Goal: Task Accomplishment & Management: Use online tool/utility

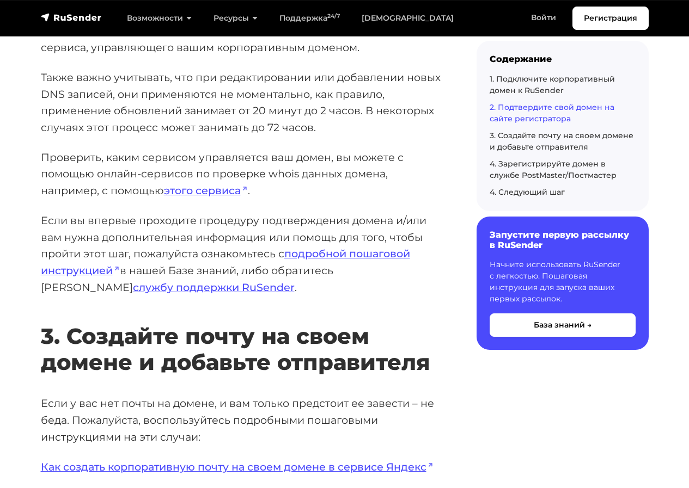
scroll to position [1797, 0]
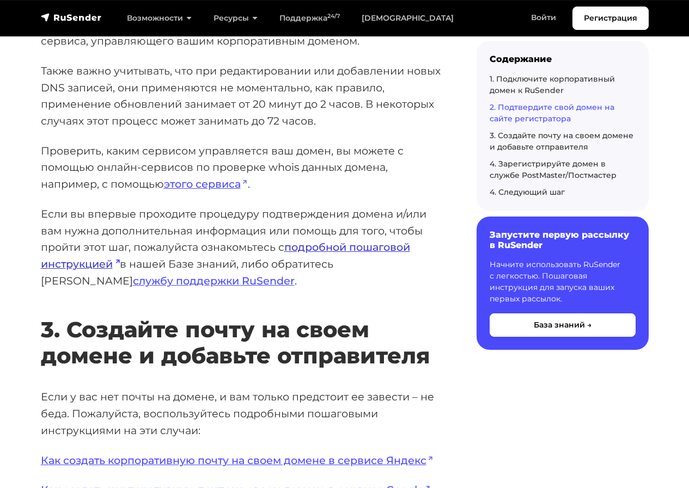
click at [319, 249] on link "подробной пошаговой инструкцией" at bounding box center [225, 256] width 369 height 30
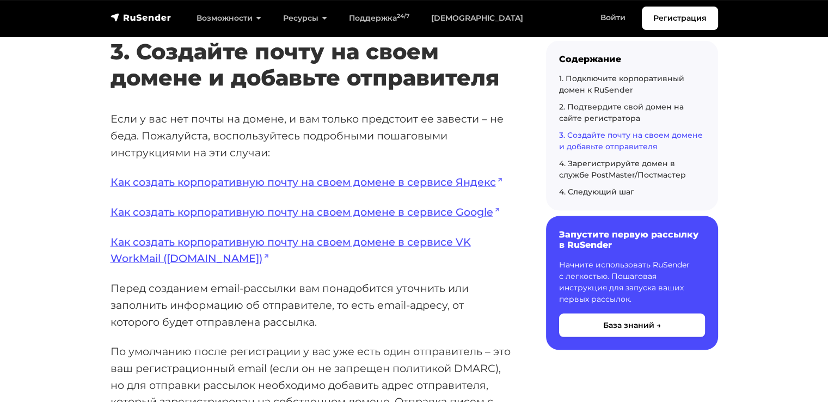
scroll to position [2179, 0]
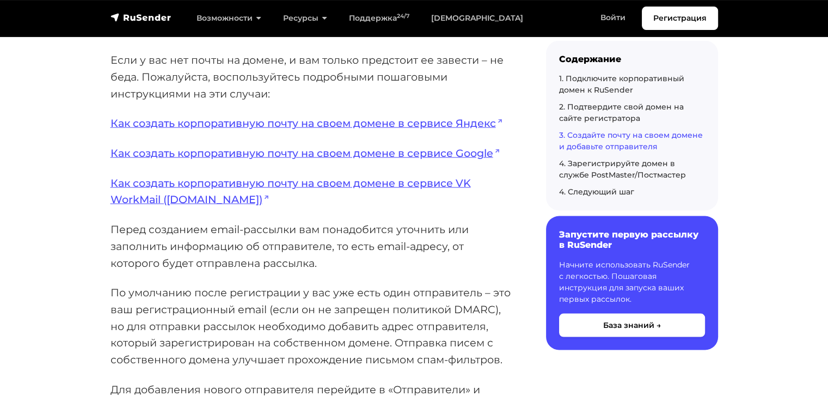
click at [367, 251] on p "Перед созданием email-рассылки вам понадобится уточнить или заполнить информаци…" at bounding box center [311, 246] width 401 height 50
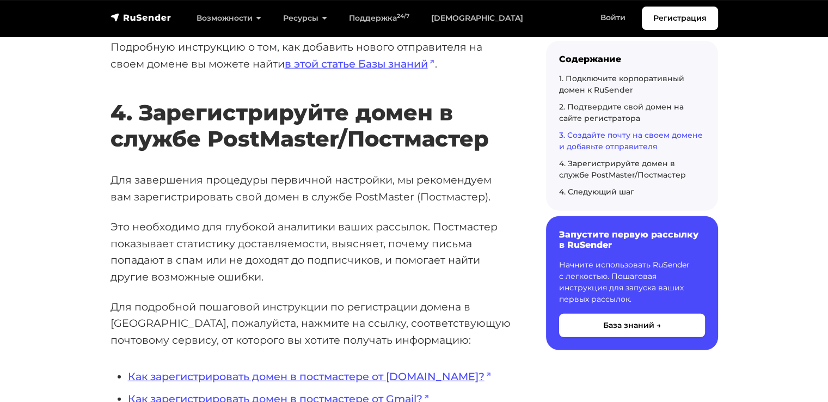
scroll to position [2845, 0]
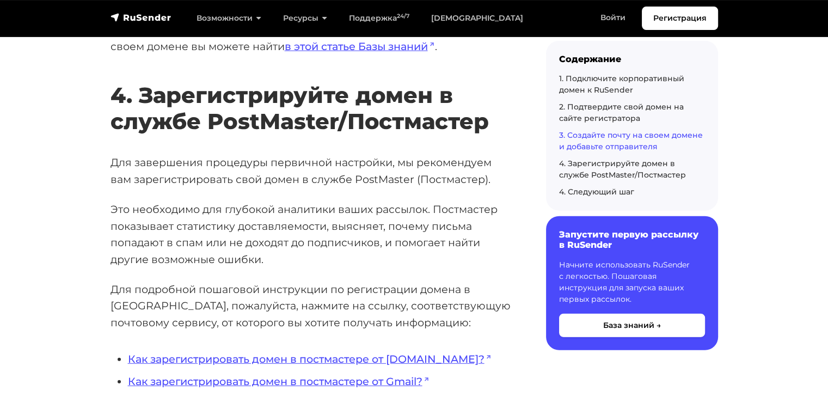
click at [265, 224] on p "Это необходимо для глубокой аналитики ваших рассылок. Постмастер показывает ста…" at bounding box center [311, 234] width 401 height 67
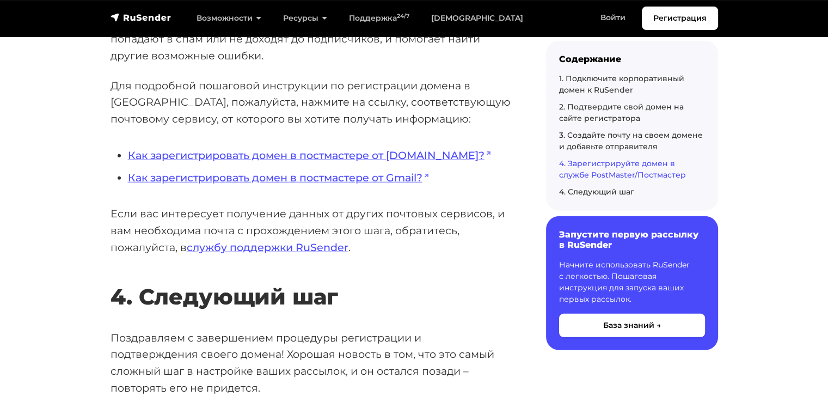
scroll to position [2954, 0]
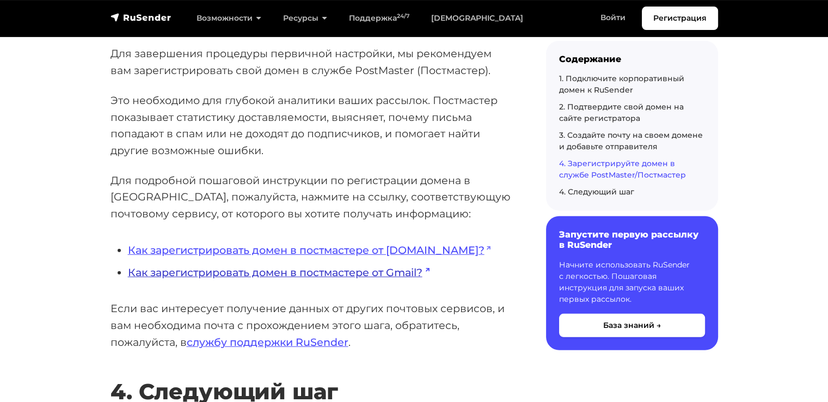
click at [317, 275] on link "Как зарегистрировать домен в постмастере от Gmail?" at bounding box center [279, 272] width 302 height 13
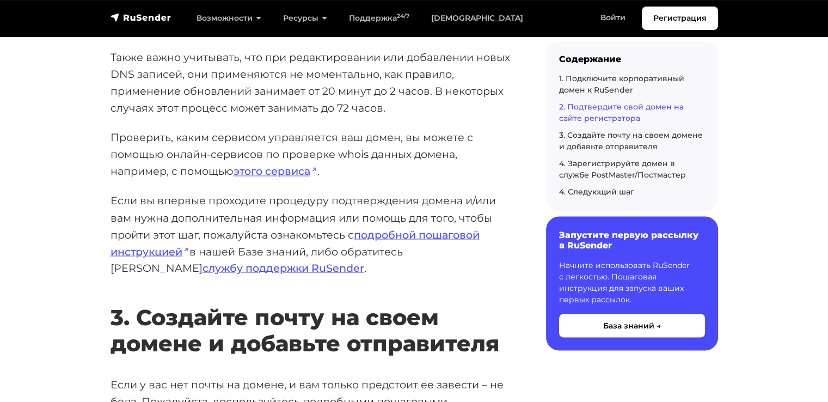
scroll to position [2028, 0]
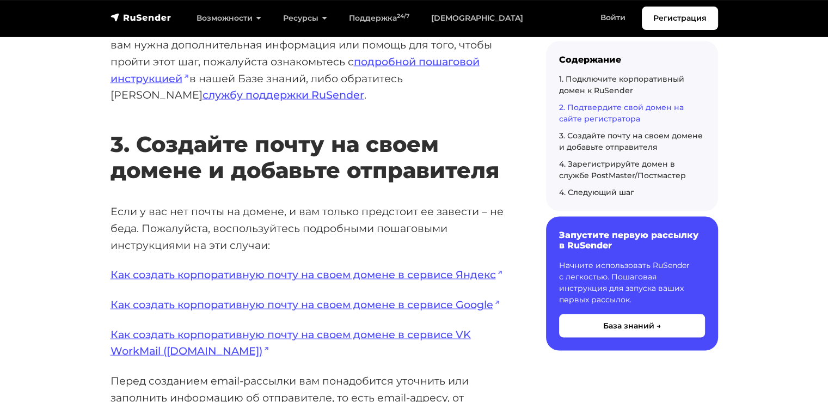
click at [241, 174] on h2 "3. Создайте почту на своем домене и добавьте отправителя" at bounding box center [311, 141] width 401 height 84
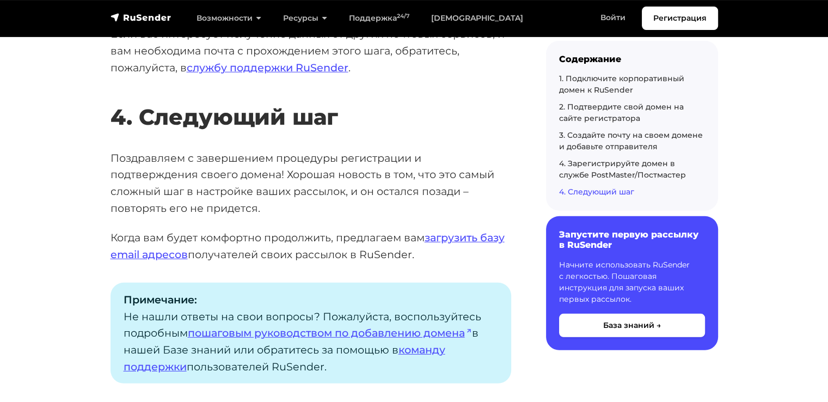
scroll to position [3117, 0]
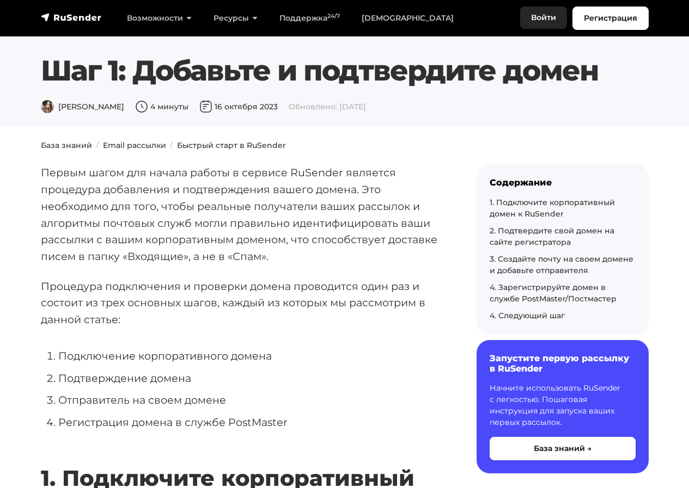
click at [546, 14] on link "Войти" at bounding box center [543, 18] width 47 height 22
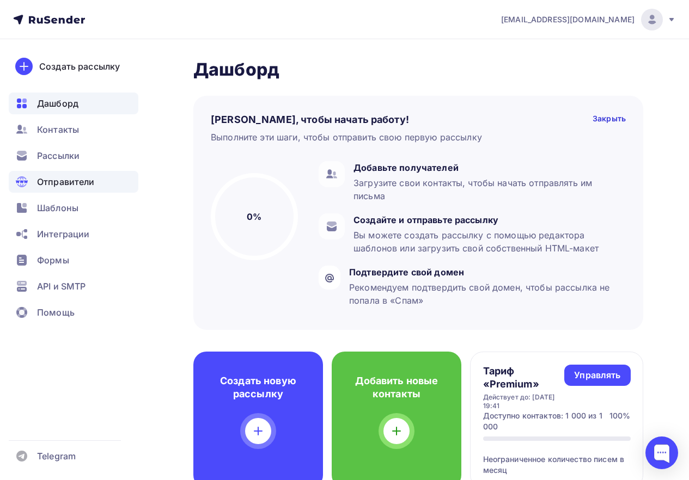
click at [59, 178] on span "Отправители" at bounding box center [66, 181] width 58 height 13
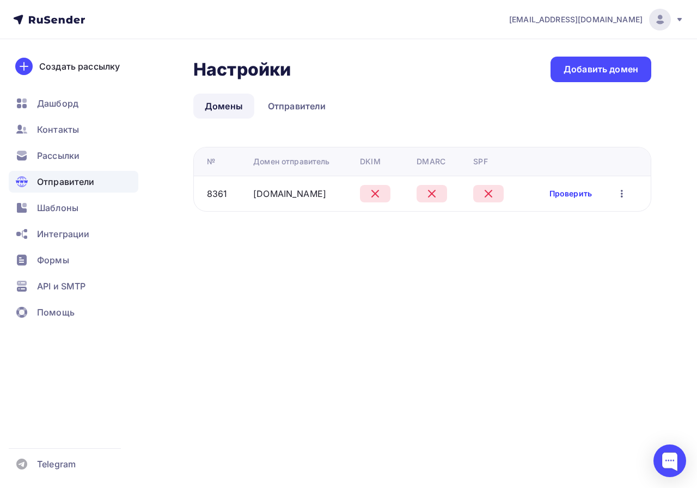
click at [573, 196] on link "Проверить" at bounding box center [570, 193] width 42 height 11
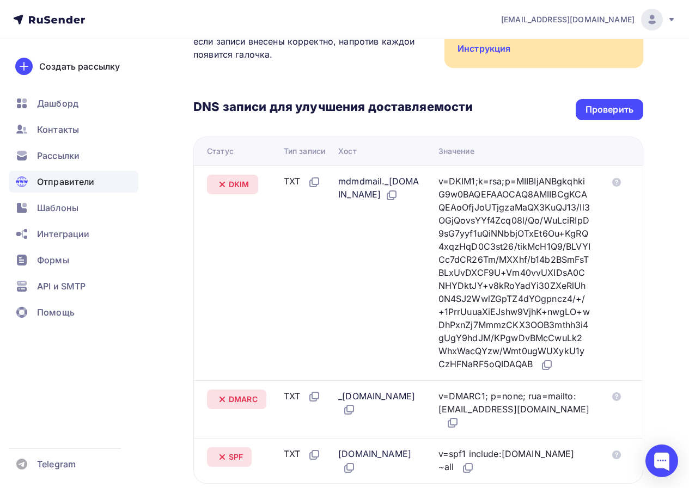
scroll to position [163, 0]
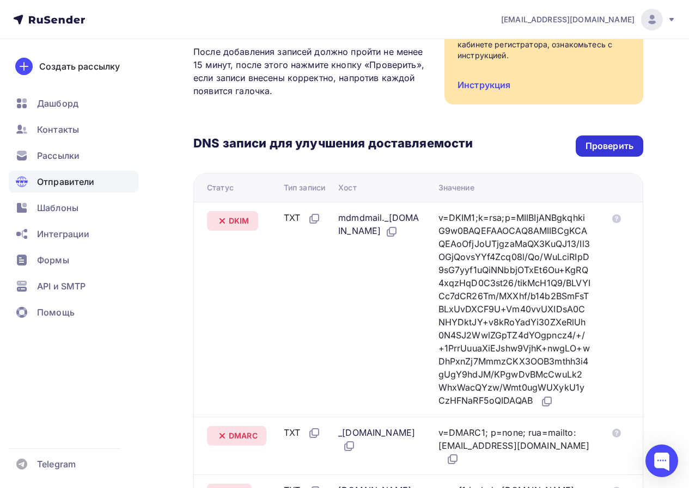
click at [619, 143] on div "Проверить" at bounding box center [609, 146] width 48 height 13
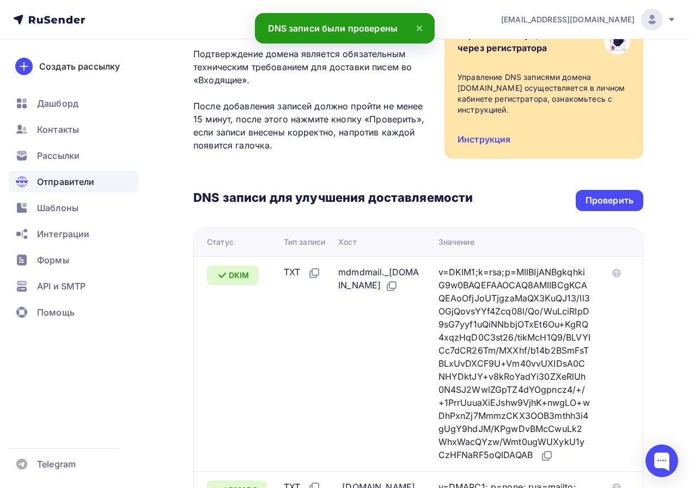
scroll to position [0, 0]
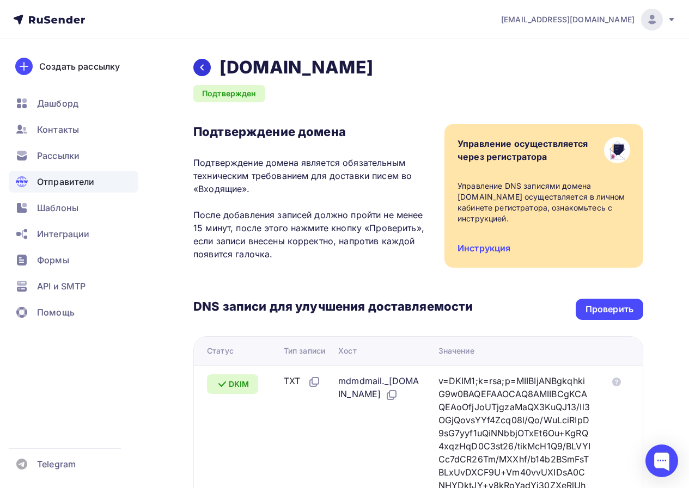
click at [206, 71] on icon at bounding box center [202, 67] width 9 height 9
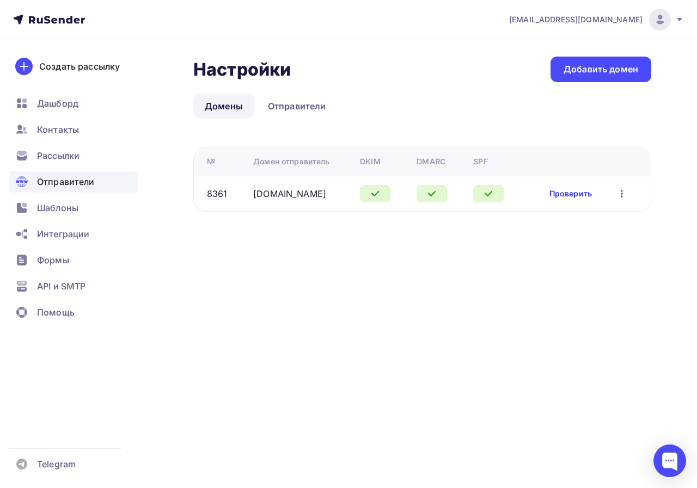
click at [570, 191] on link "Проверить" at bounding box center [570, 193] width 42 height 11
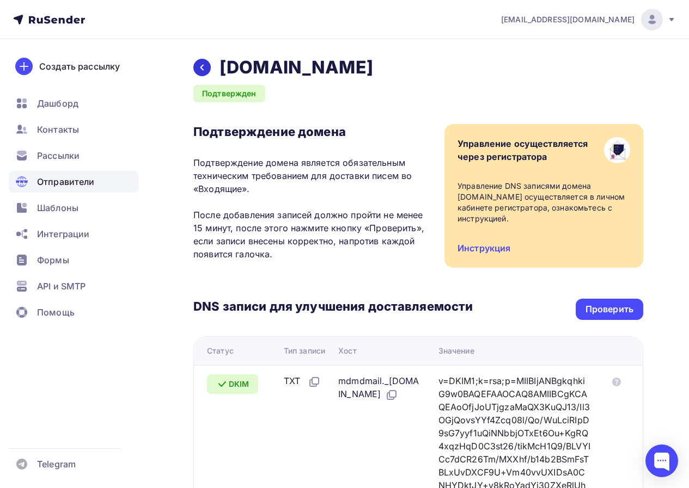
click at [204, 61] on div at bounding box center [201, 67] width 17 height 17
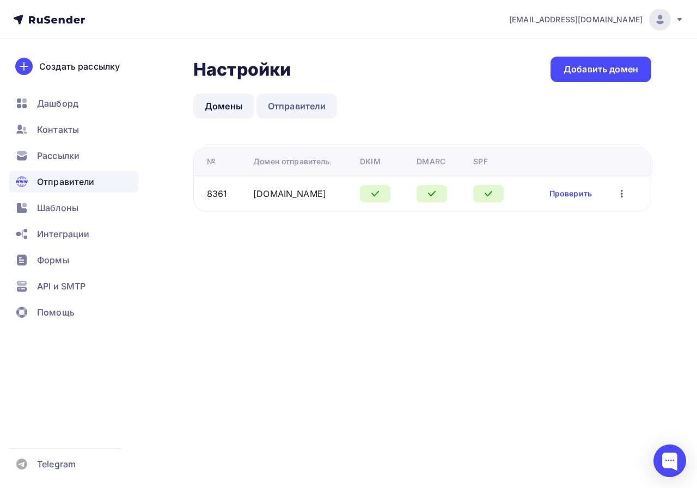
click at [304, 109] on link "Отправители" at bounding box center [296, 106] width 81 height 25
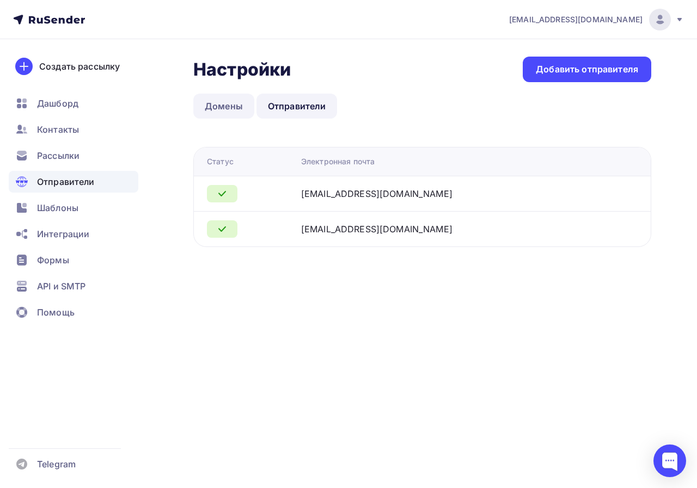
click at [219, 103] on link "Домены" at bounding box center [223, 106] width 61 height 25
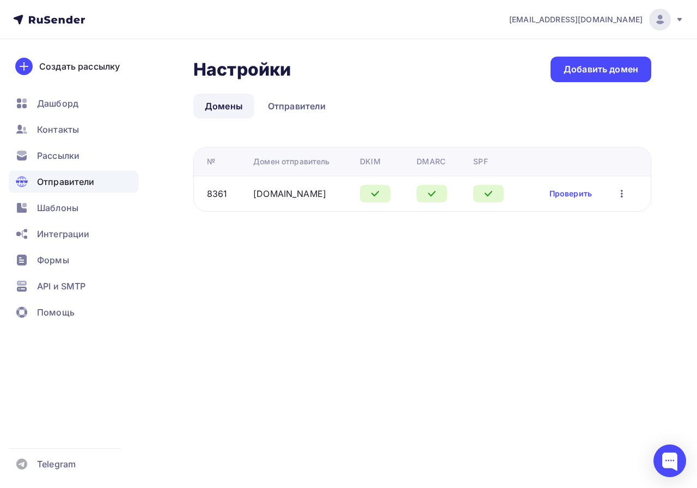
drag, startPoint x: 492, startPoint y: 162, endPoint x: 353, endPoint y: 162, distance: 138.9
click at [353, 162] on tr "№ Домен отправитель DKIM DMARC SPF" at bounding box center [422, 162] width 457 height 28
copy tr "DKIM DMARC SPF"
click at [63, 212] on span "Шаблоны" at bounding box center [57, 207] width 41 height 13
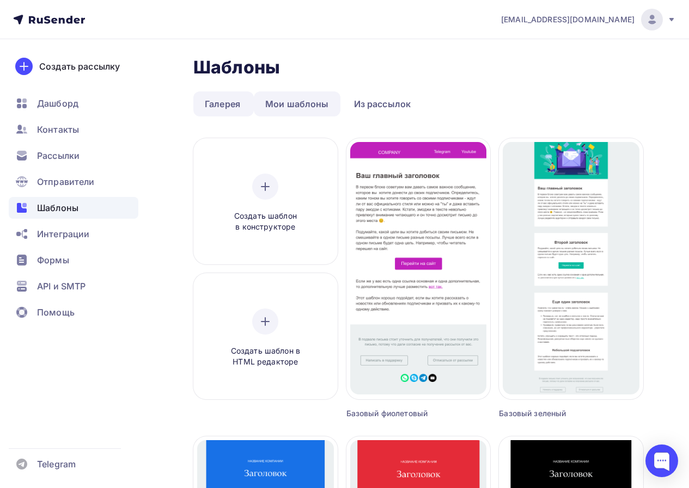
click at [290, 107] on link "Мои шаблоны" at bounding box center [297, 103] width 87 height 25
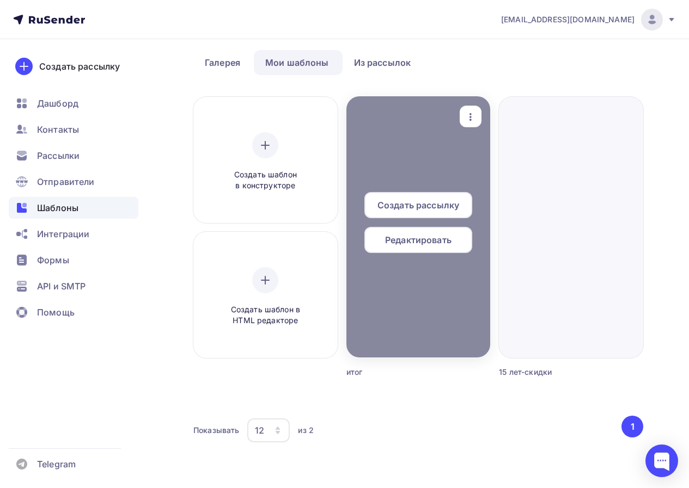
scroll to position [53, 0]
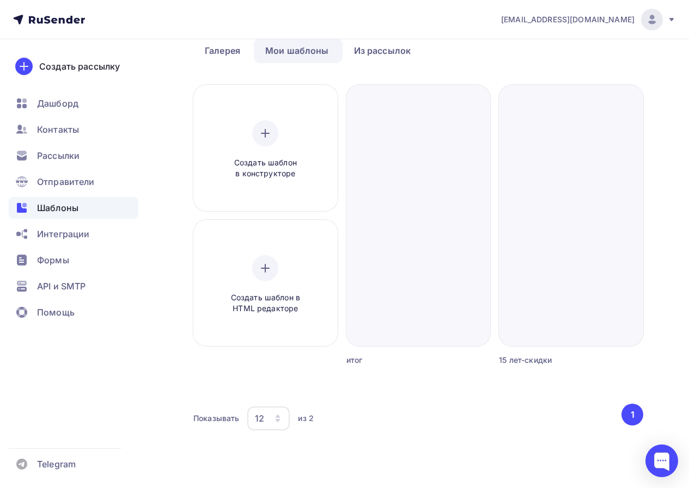
click at [261, 418] on div "12" at bounding box center [259, 418] width 9 height 13
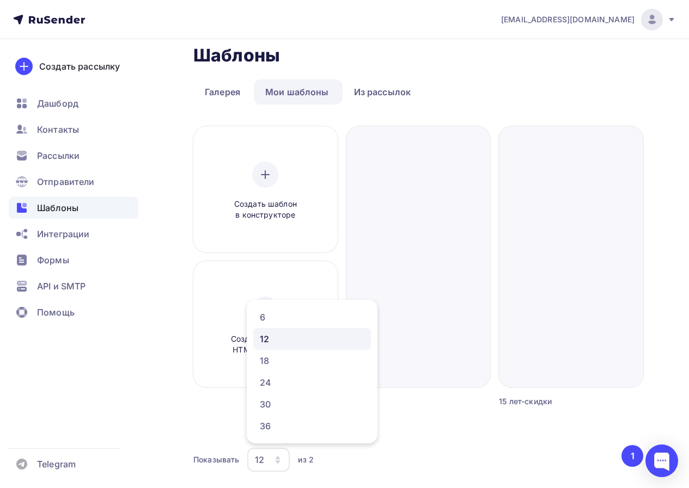
scroll to position [0, 0]
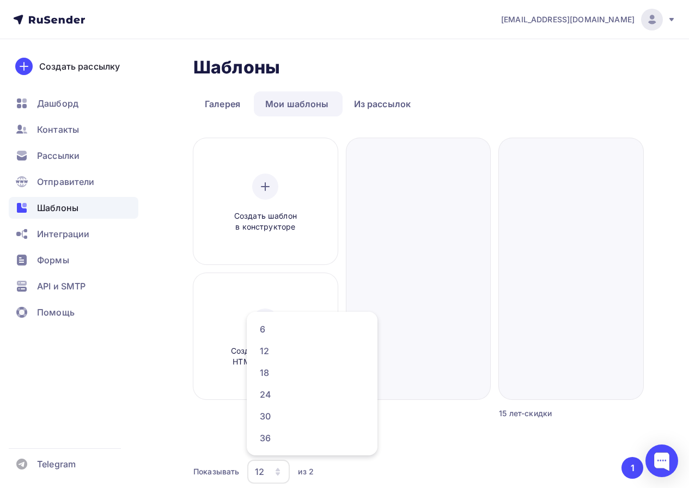
click at [432, 431] on div "Создать шаблон в конструкторе Создать шаблон в HTML редакторе Создать рассылку …" at bounding box center [418, 292] width 450 height 308
click at [374, 105] on link "Из рассылок" at bounding box center [383, 103] width 80 height 25
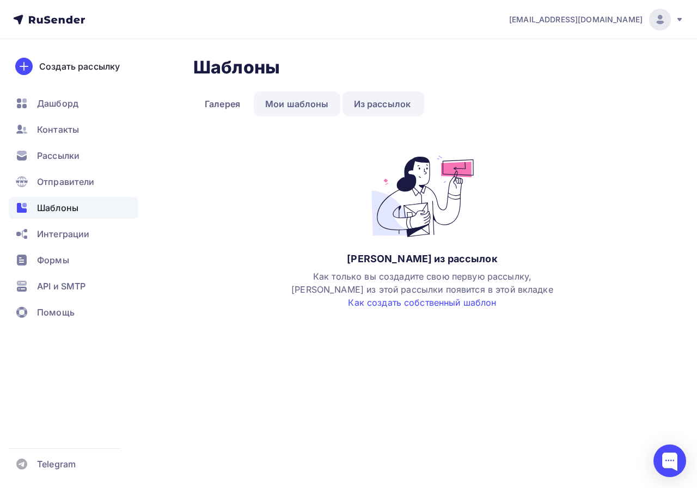
click at [275, 103] on link "Мои шаблоны" at bounding box center [297, 103] width 87 height 25
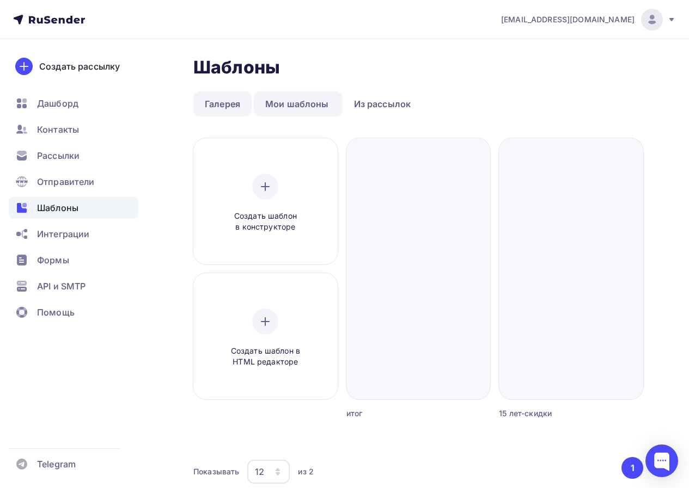
click at [232, 105] on link "Галерея" at bounding box center [222, 103] width 58 height 25
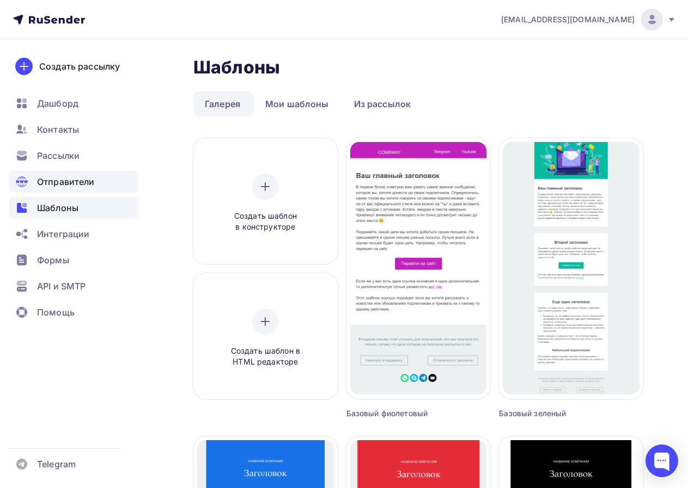
click at [71, 176] on span "Отправители" at bounding box center [66, 181] width 58 height 13
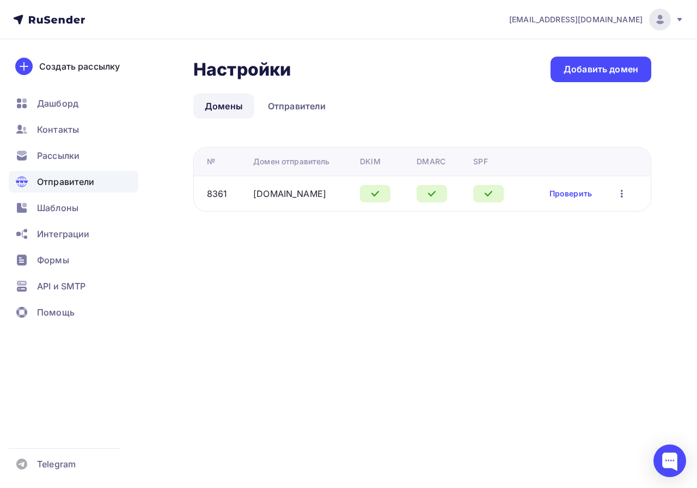
click at [189, 42] on div "Настройки Настройки Добавить домен Домены Отправители Домены Отправители № Доме…" at bounding box center [348, 147] width 697 height 216
click at [41, 207] on span "Шаблоны" at bounding box center [57, 207] width 41 height 13
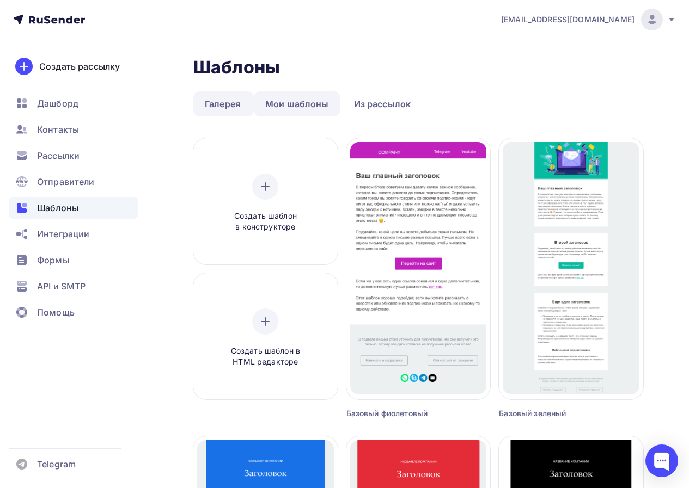
click at [299, 111] on link "Мои шаблоны" at bounding box center [297, 103] width 87 height 25
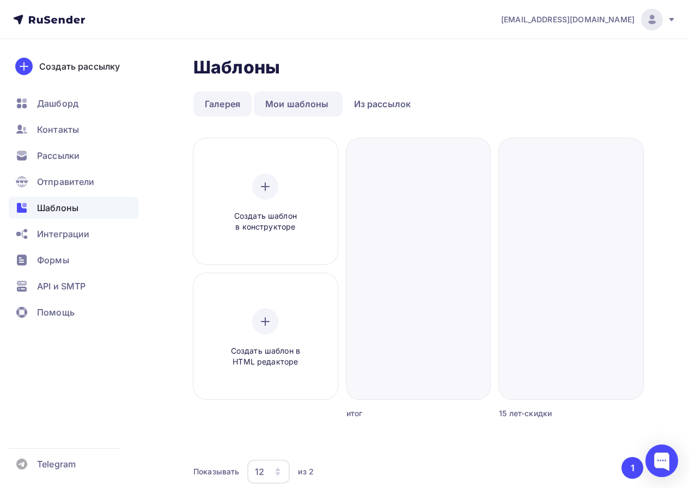
click at [224, 107] on link "Галерея" at bounding box center [222, 103] width 58 height 25
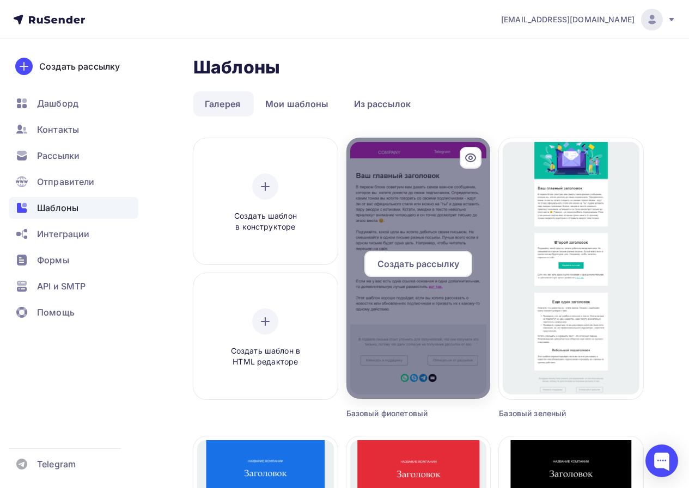
click at [471, 157] on icon at bounding box center [470, 157] width 3 height 3
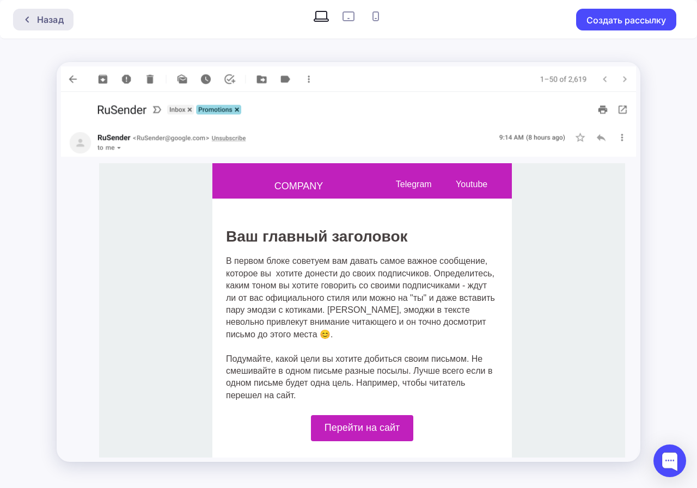
click at [44, 20] on div "Назад" at bounding box center [50, 19] width 27 height 13
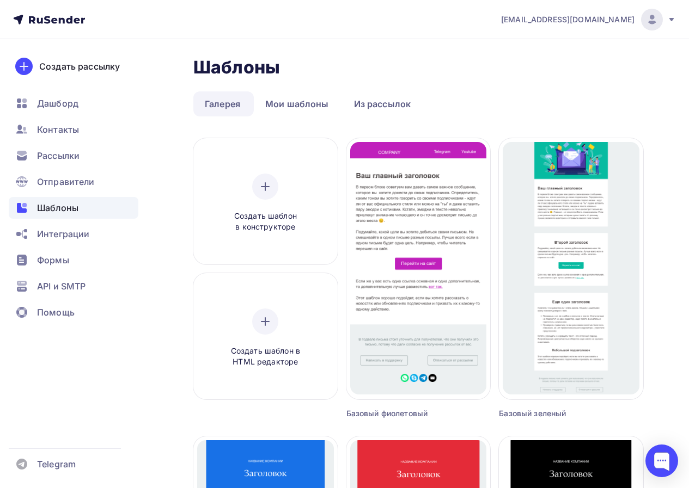
click at [668, 23] on icon at bounding box center [671, 19] width 9 height 9
click at [416, 14] on nav "ovr@cgp.su Аккаунт Тарифы Выйти Создать рассылку Дашборд Контакты Рассылки Отпр…" at bounding box center [344, 19] width 689 height 39
click at [270, 192] on icon at bounding box center [265, 186] width 13 height 13
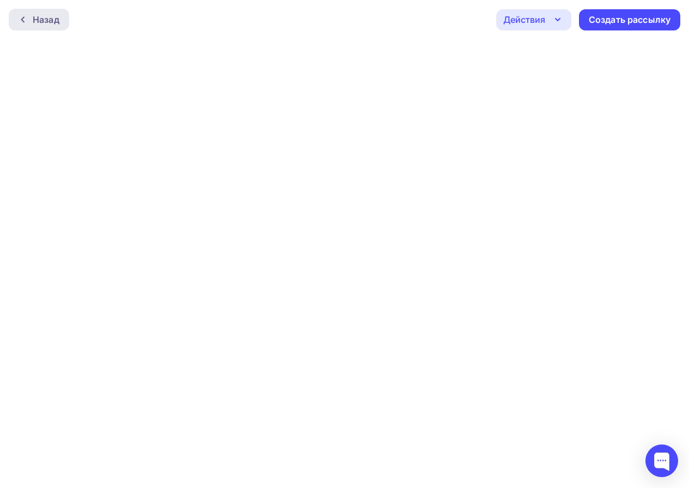
click at [60, 18] on div "Назад" at bounding box center [39, 20] width 60 height 22
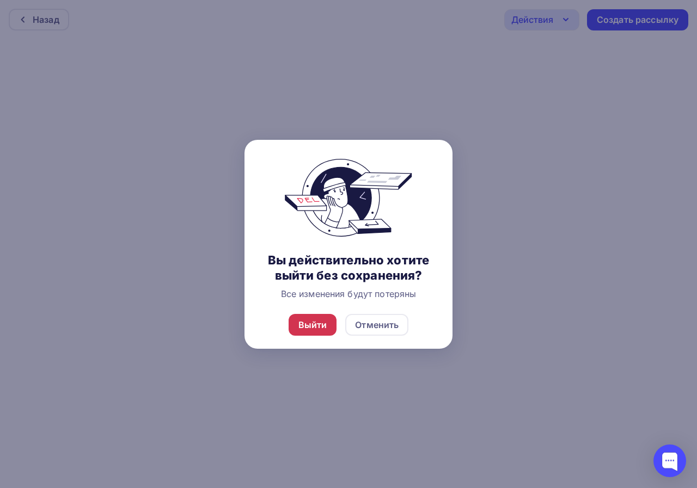
click at [314, 326] on div "Выйти" at bounding box center [312, 325] width 29 height 13
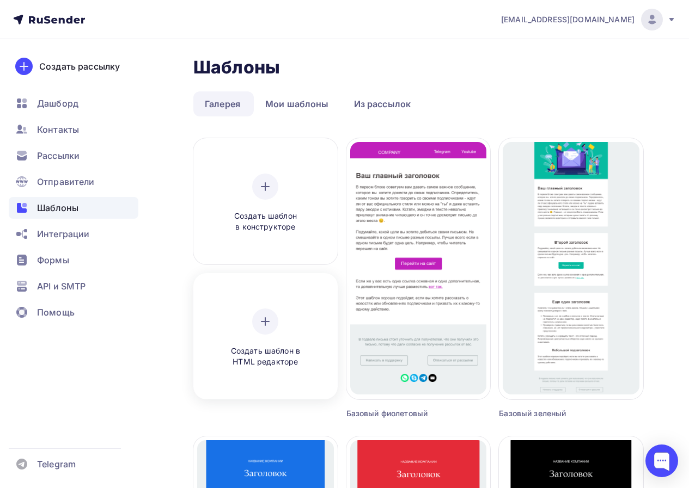
click at [284, 304] on div "Создать шаблон в HTML редакторе" at bounding box center [265, 338] width 137 height 122
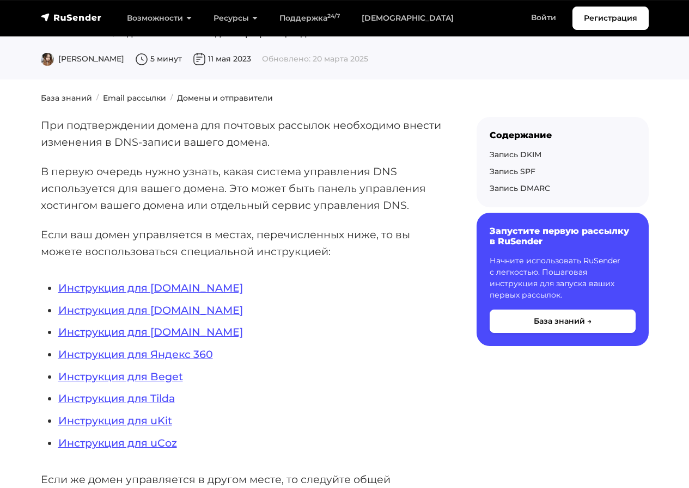
scroll to position [109, 0]
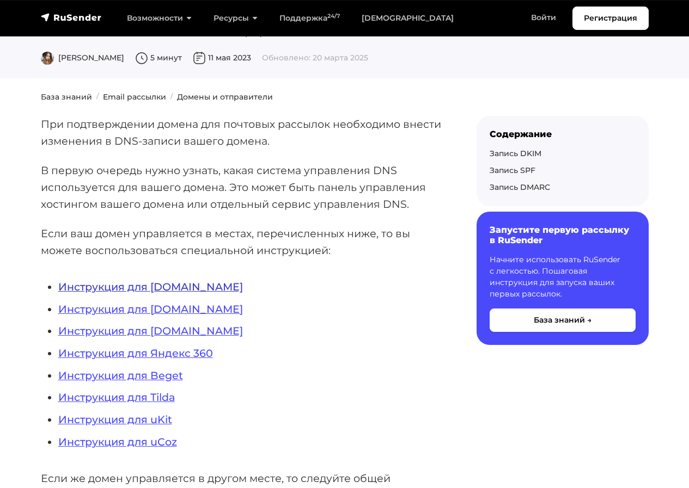
click at [153, 290] on link "Инструкция для REG.RU" at bounding box center [150, 286] width 185 height 13
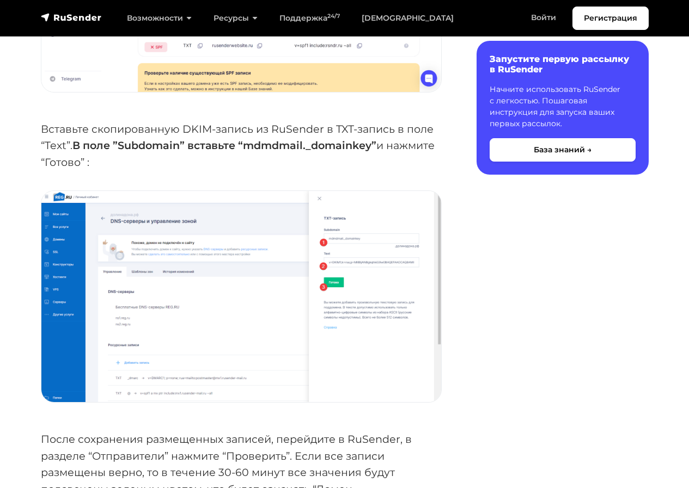
scroll to position [3307, 0]
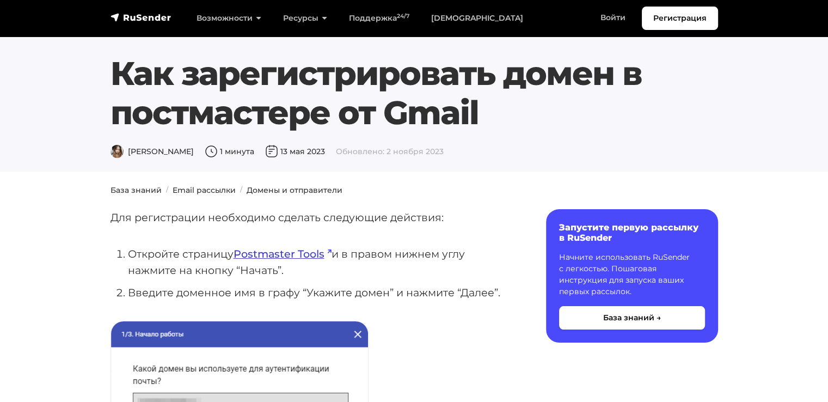
click at [302, 251] on link "Postmaster Tools" at bounding box center [283, 253] width 98 height 13
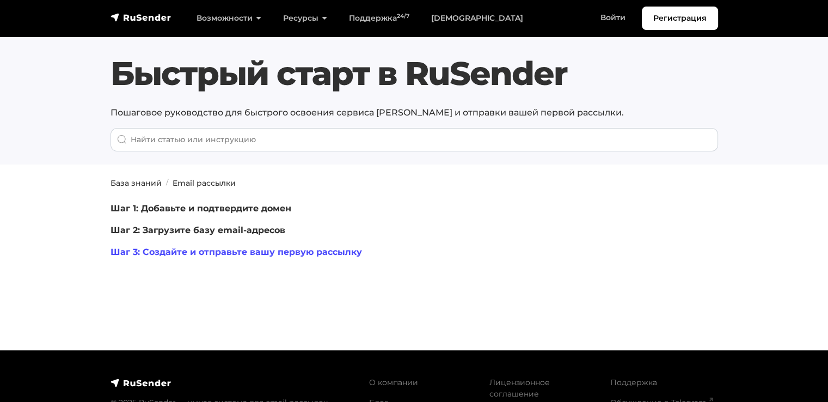
click at [242, 254] on link "Шаг 3: Создайте и отправьте вашу первую рассылку" at bounding box center [237, 252] width 252 height 10
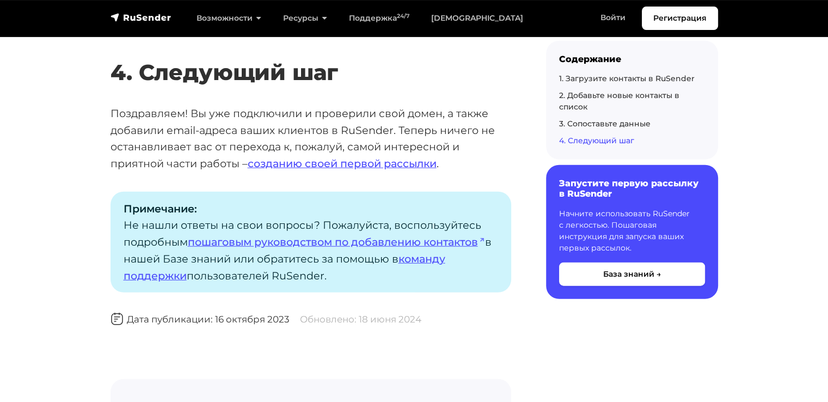
scroll to position [2708, 0]
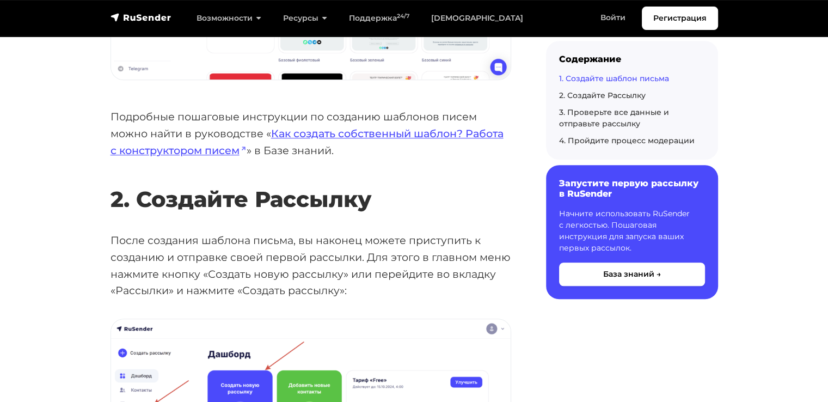
scroll to position [708, 0]
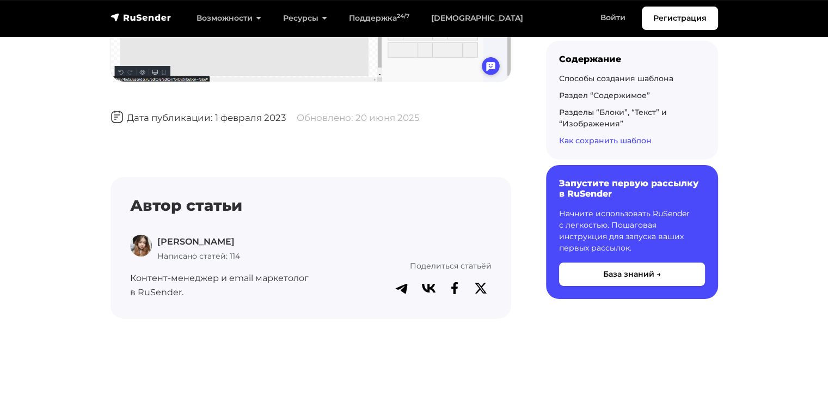
scroll to position [3539, 0]
